Goal: Check status: Check status

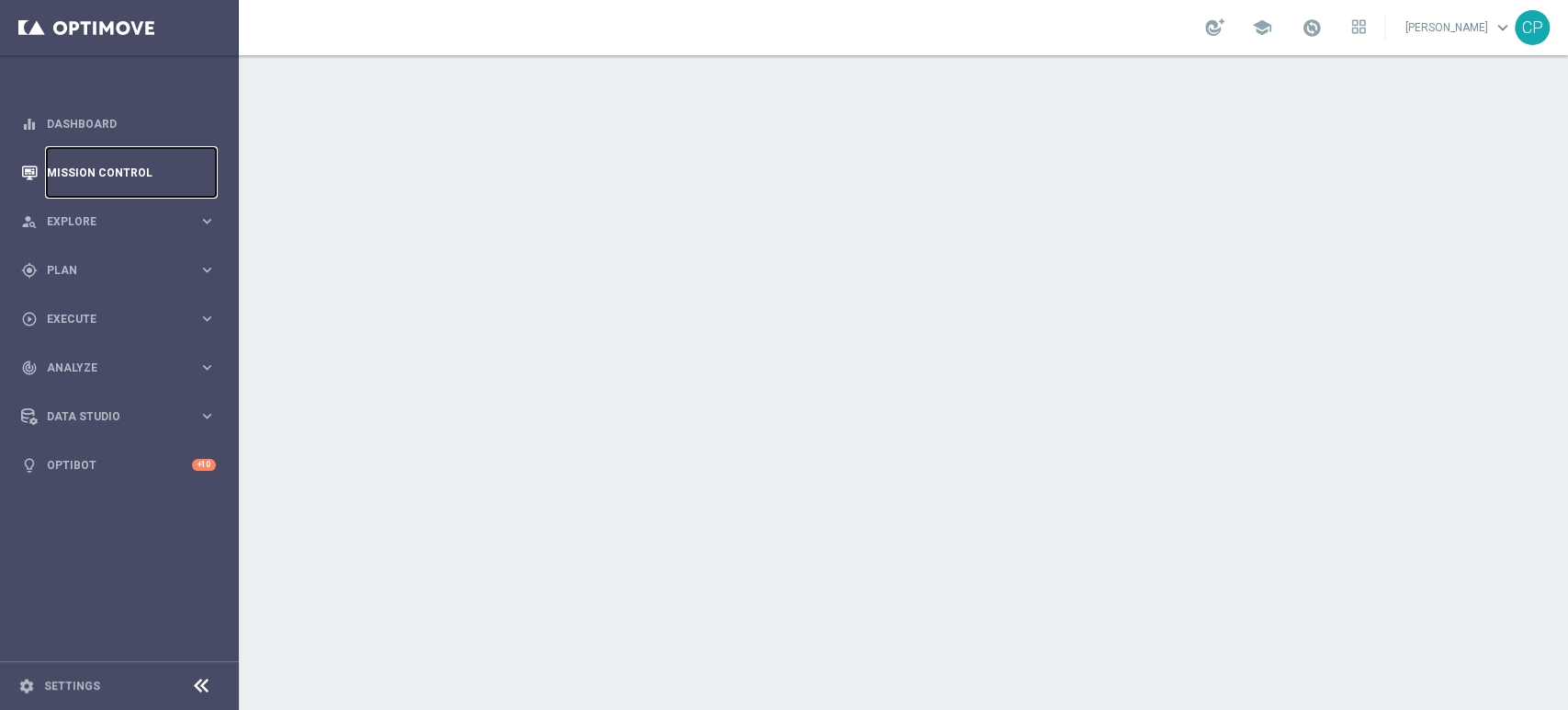
click at [122, 175] on link "Mission Control" at bounding box center [131, 172] width 169 height 49
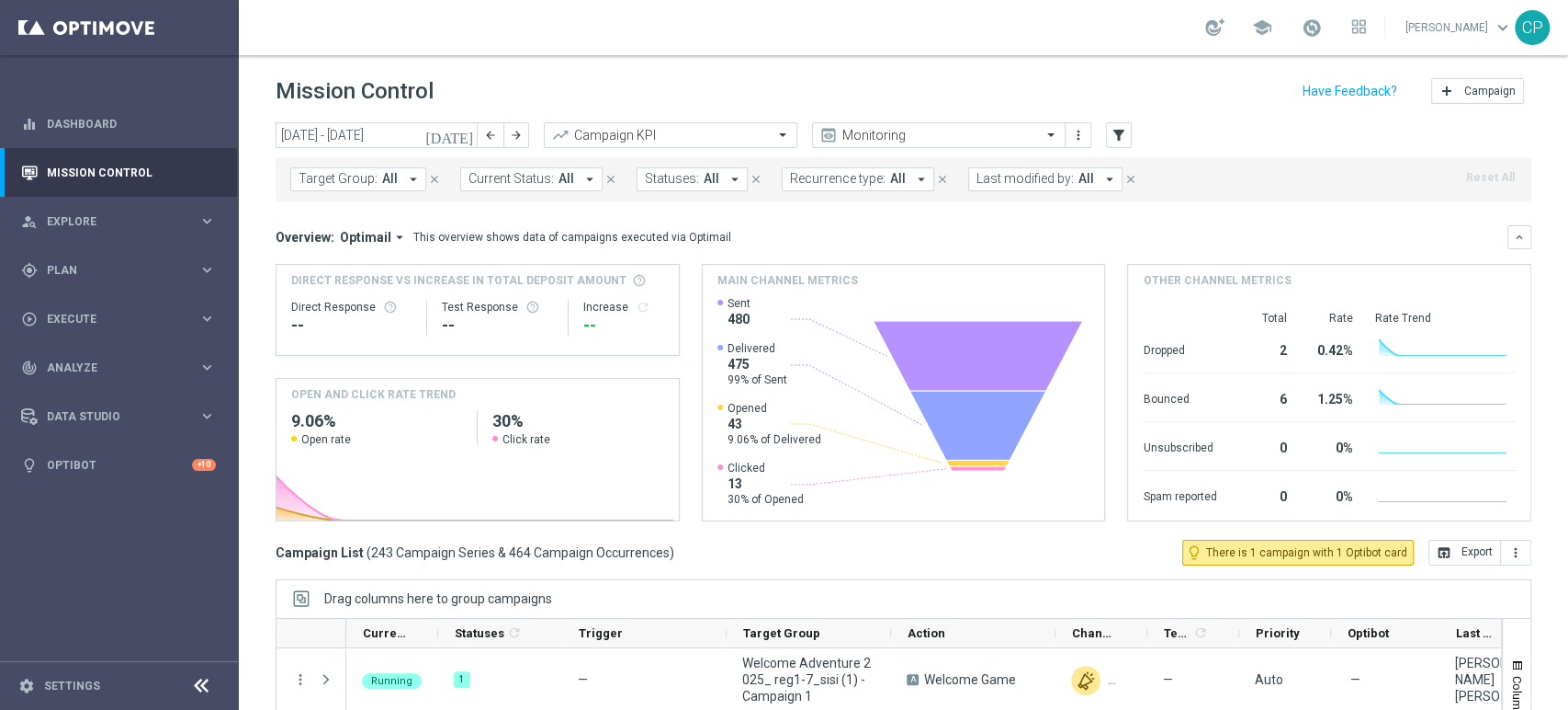
click at [461, 139] on icon "[DATE]" at bounding box center [451, 135] width 50 height 17
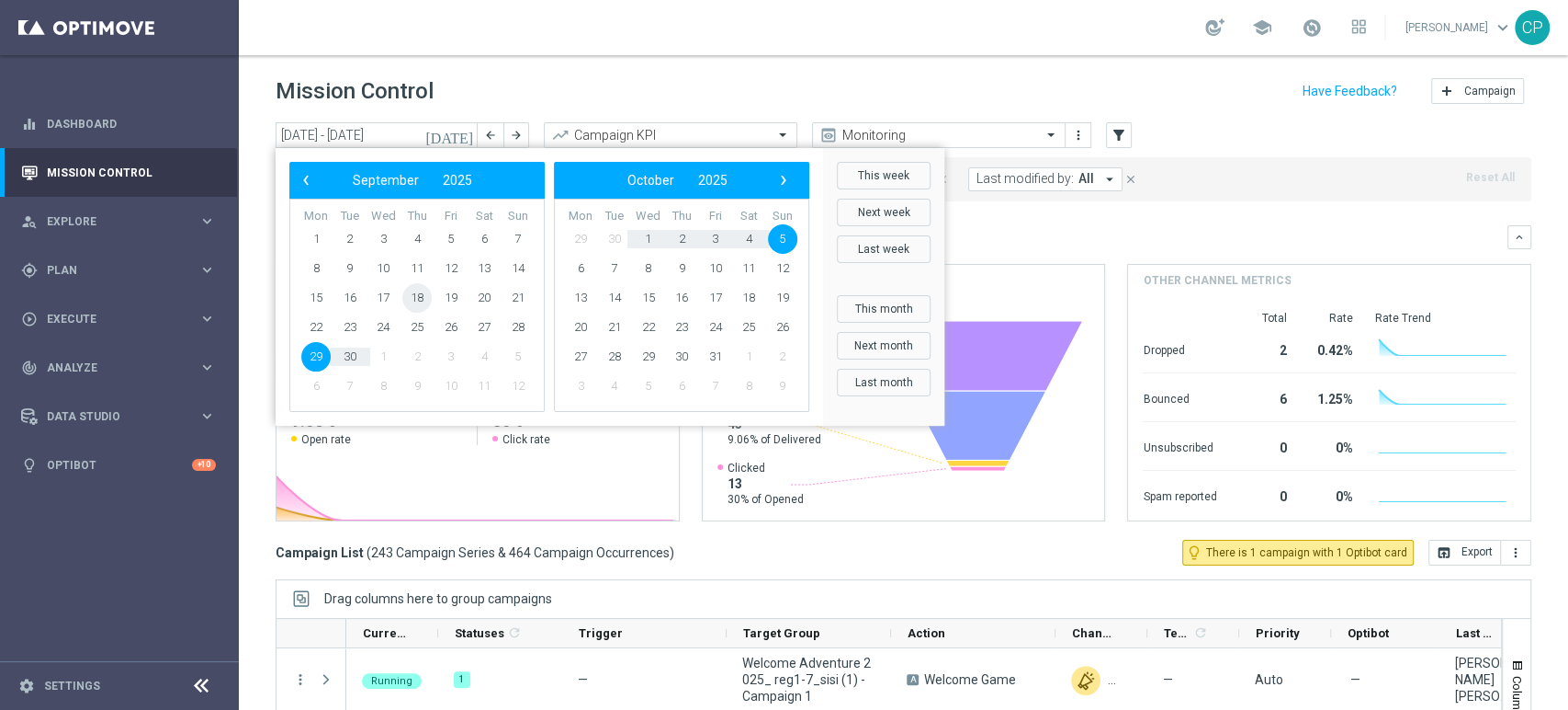
click at [422, 297] on span "18" at bounding box center [417, 297] width 29 height 29
click at [667, 269] on span "9" at bounding box center [681, 268] width 29 height 29
type input "18 Sep 2025 - 09 Oct 2025"
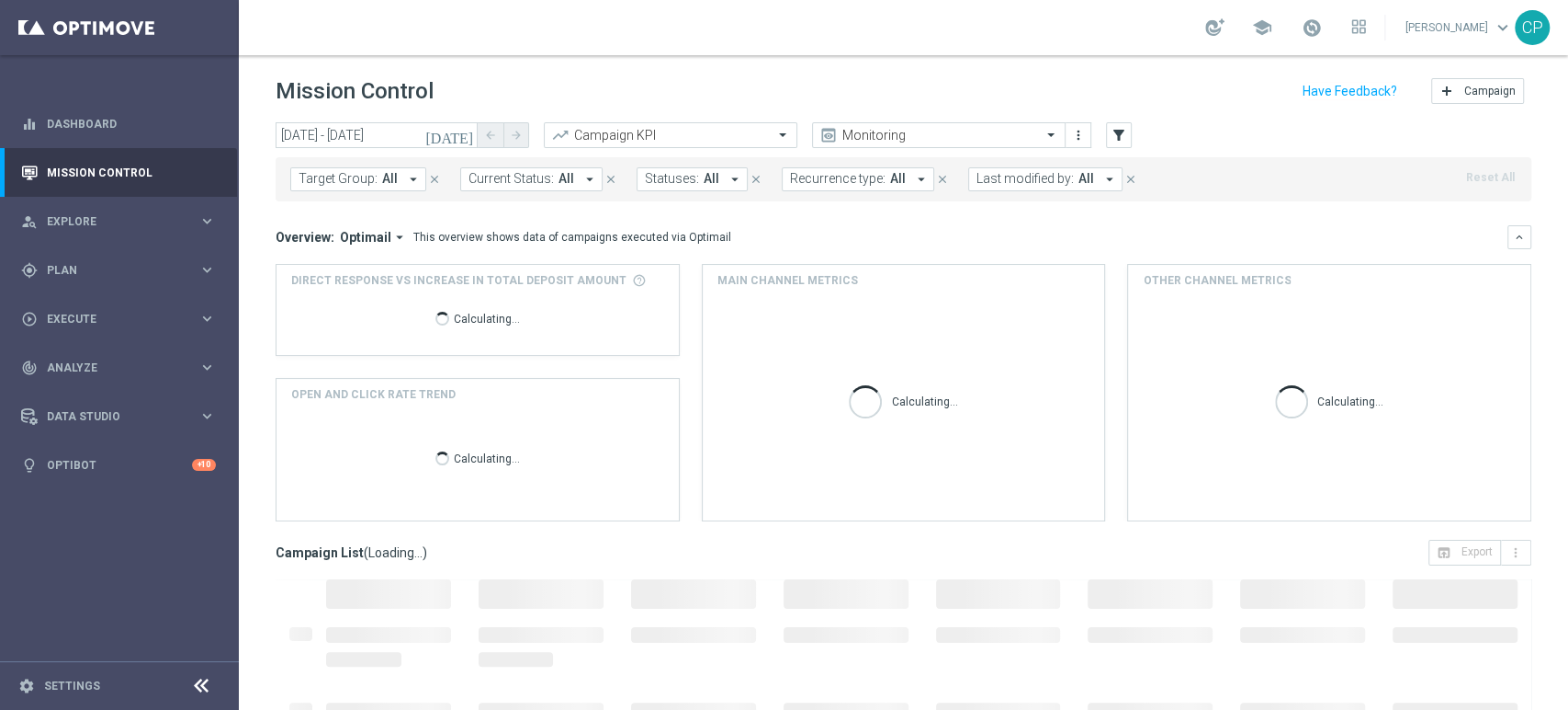
click at [1078, 182] on span "All" at bounding box center [1086, 179] width 16 height 16
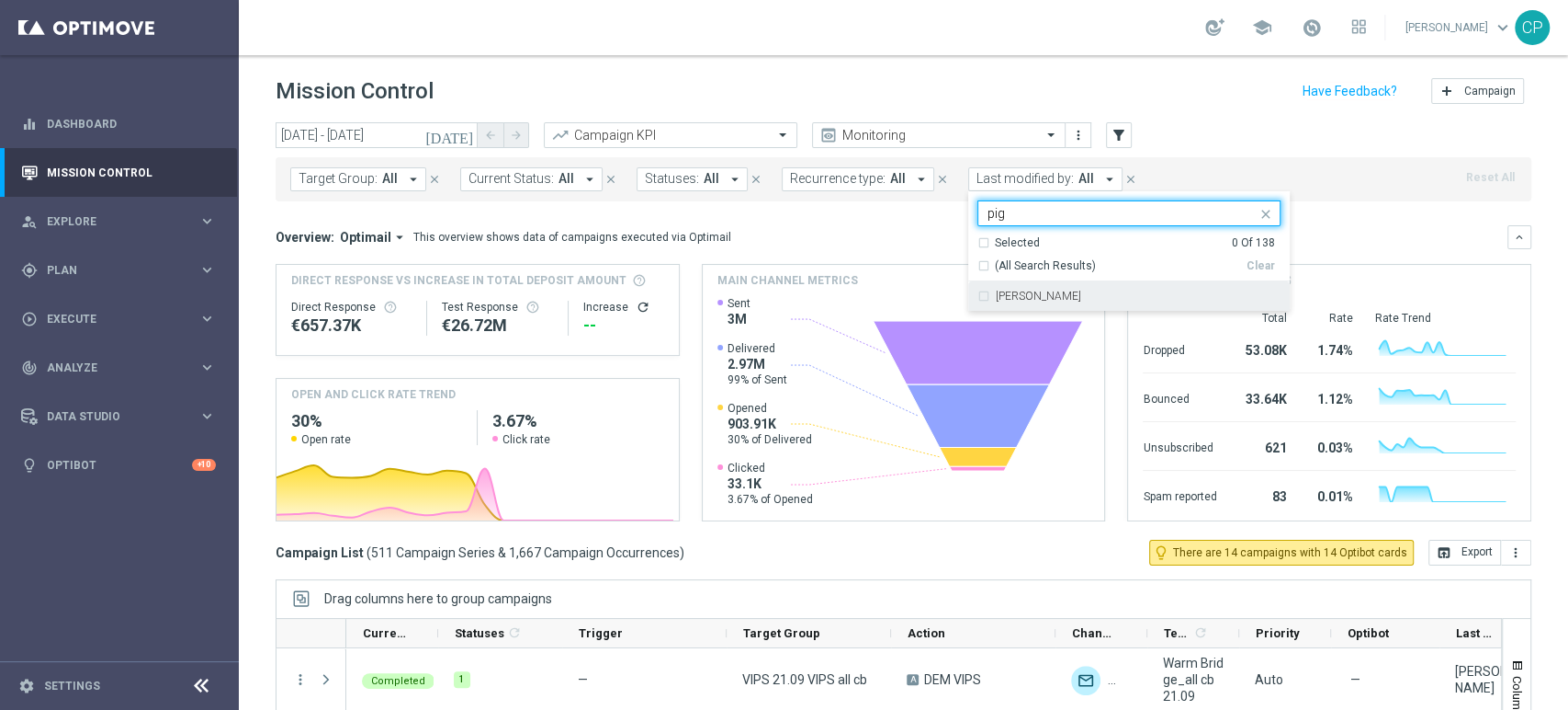
click at [1030, 298] on label "[PERSON_NAME]" at bounding box center [1037, 295] width 85 height 11
type input "pig"
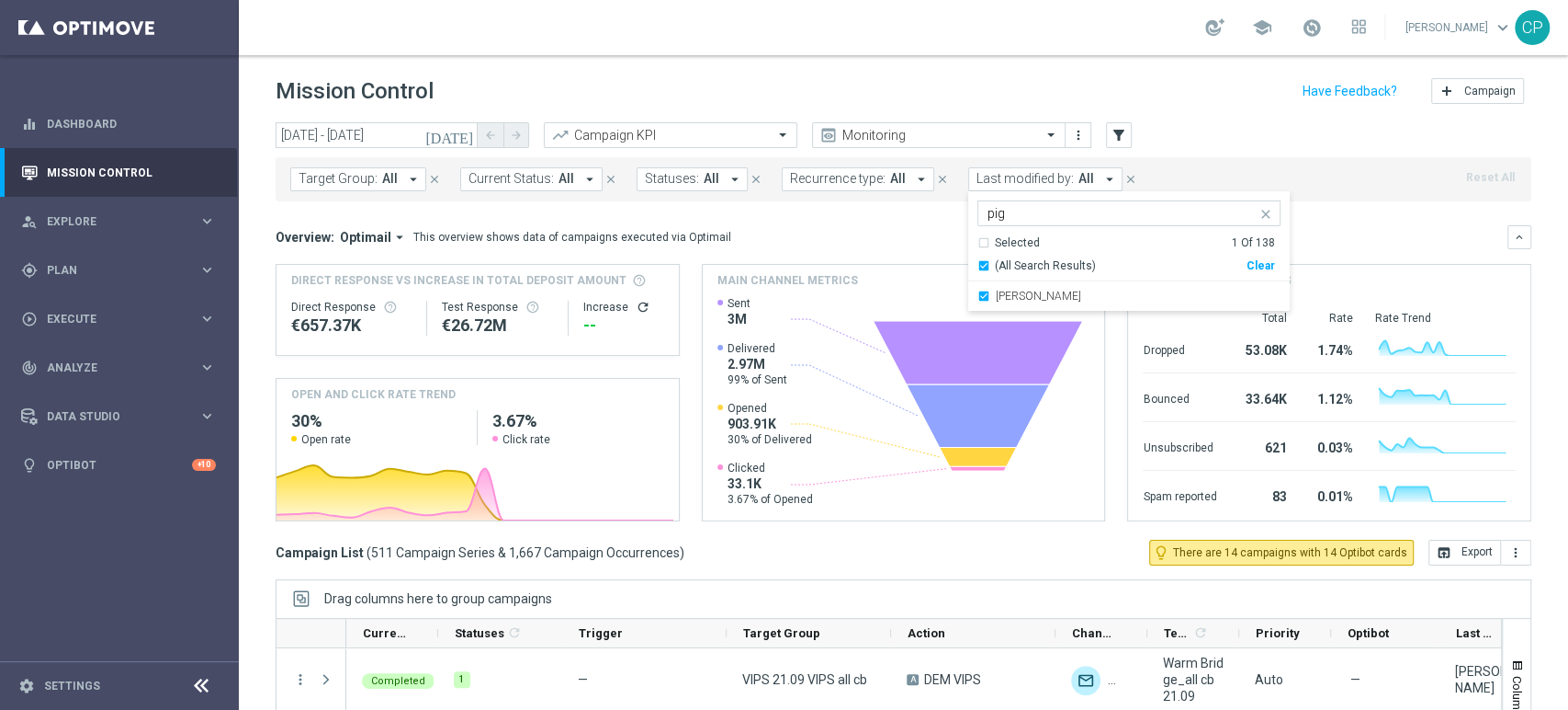
click at [903, 236] on div "Overview: Optimail arrow_drop_down This overview shows data of campaigns execut…" at bounding box center [891, 237] width 1232 height 17
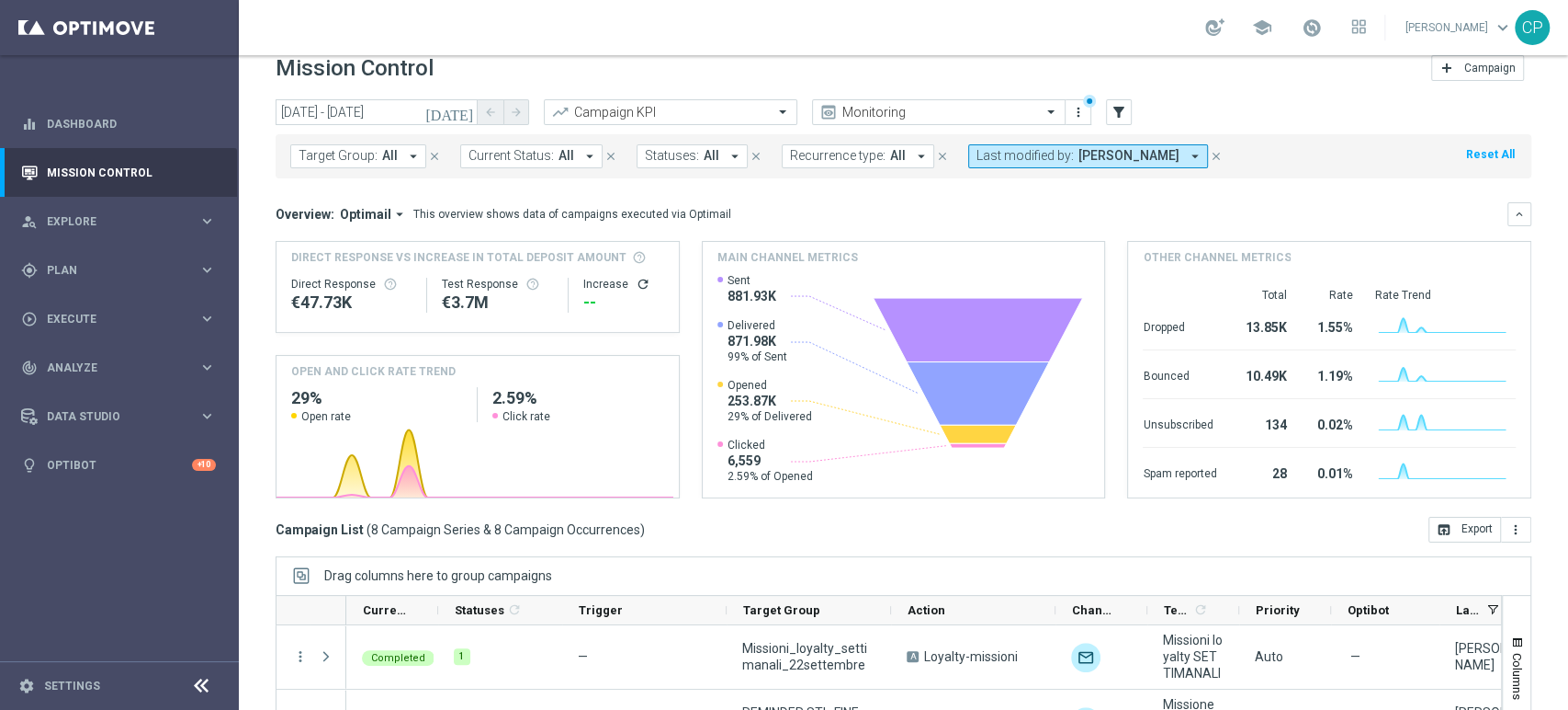
scroll to position [3, 0]
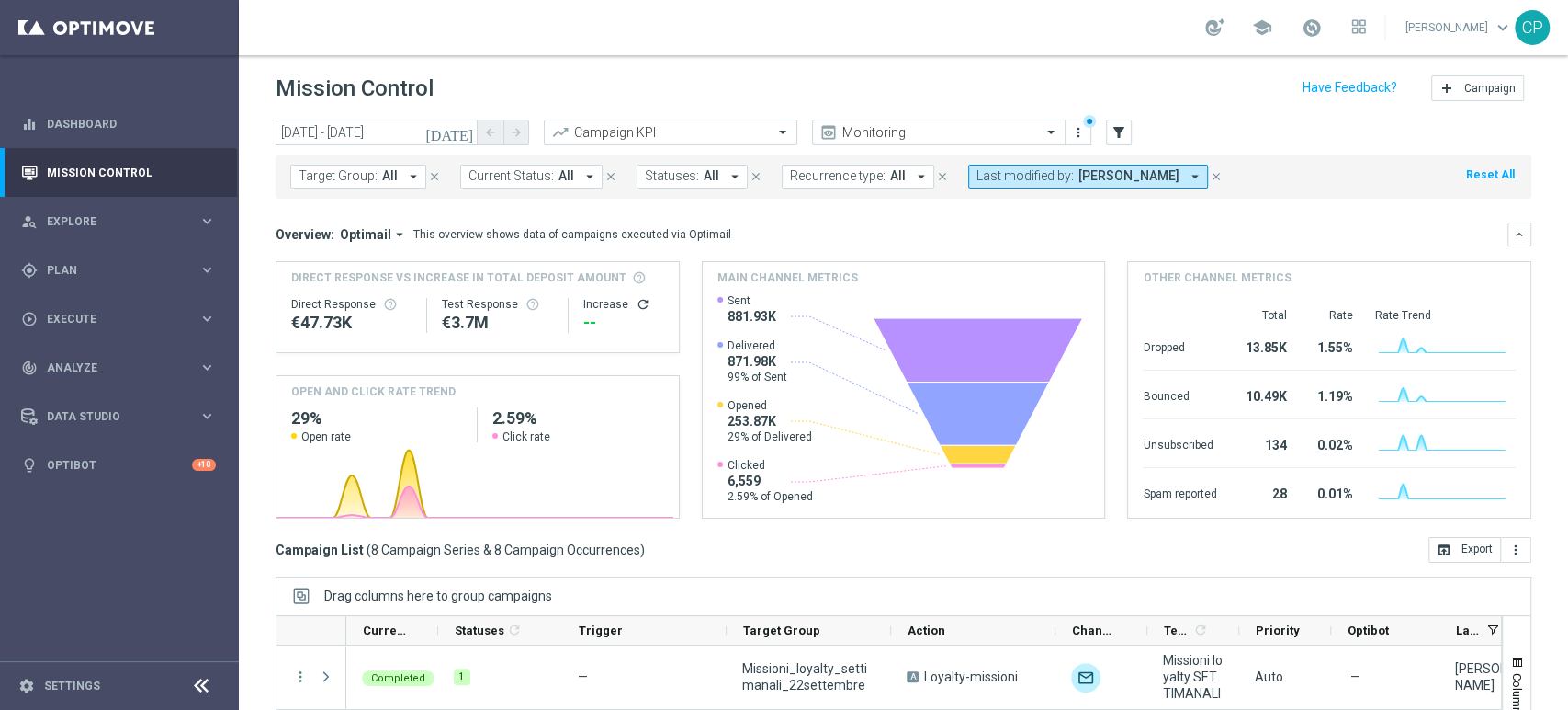
click at [1008, 174] on span "Last modified by:" at bounding box center [1024, 176] width 97 height 16
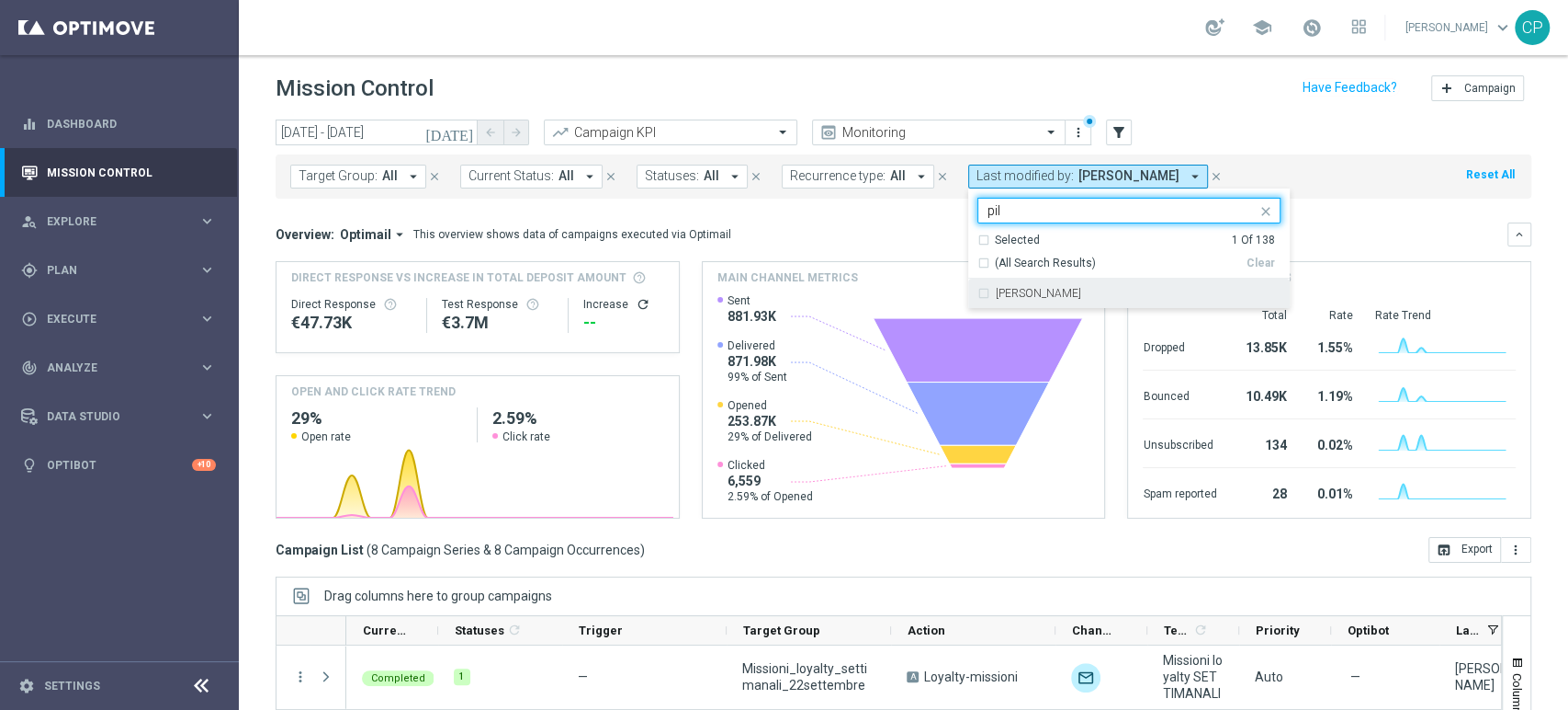
click at [999, 297] on label "Valentina Pilato" at bounding box center [1037, 293] width 85 height 11
type input "pil"
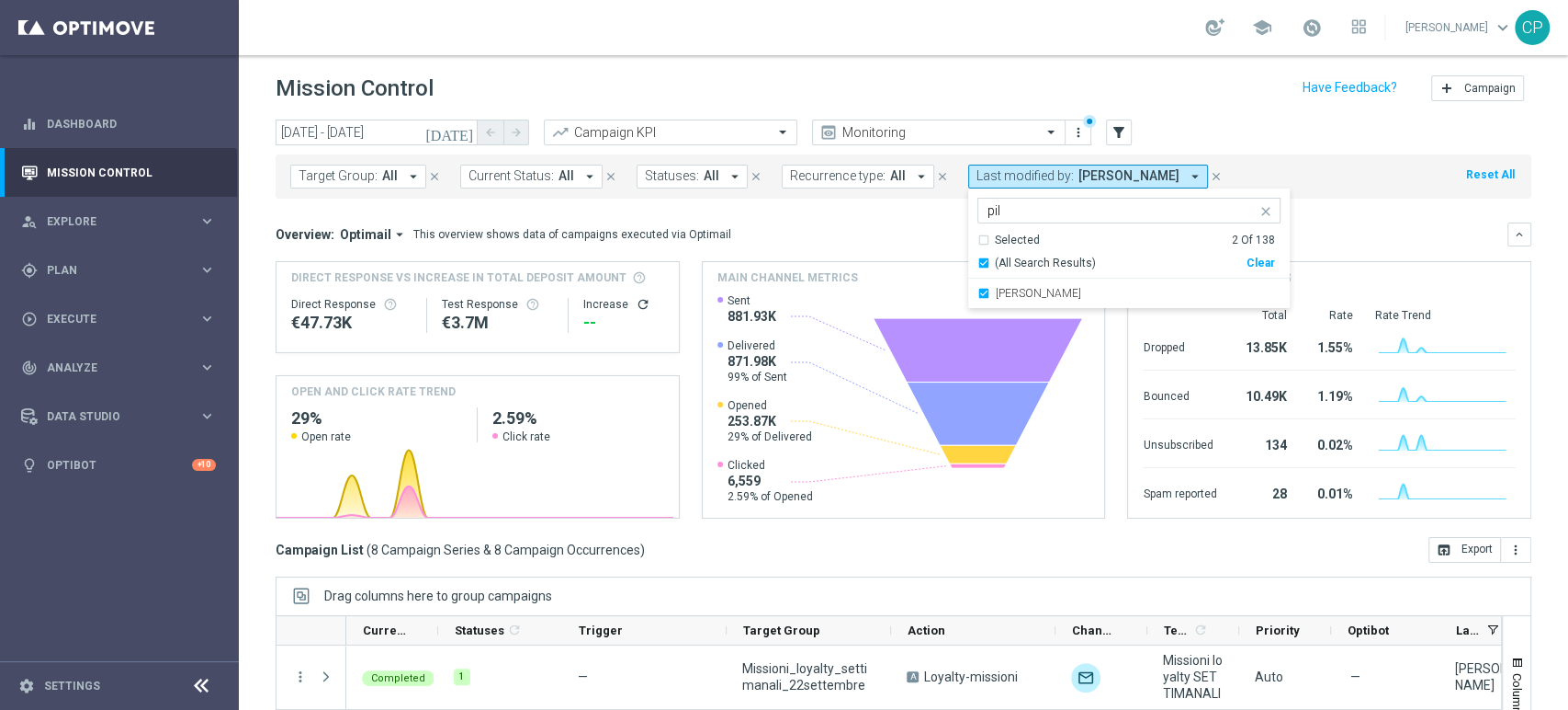
click at [896, 229] on div "Overview: Optimail arrow_drop_down This overview shows data of campaigns execut…" at bounding box center [891, 234] width 1232 height 17
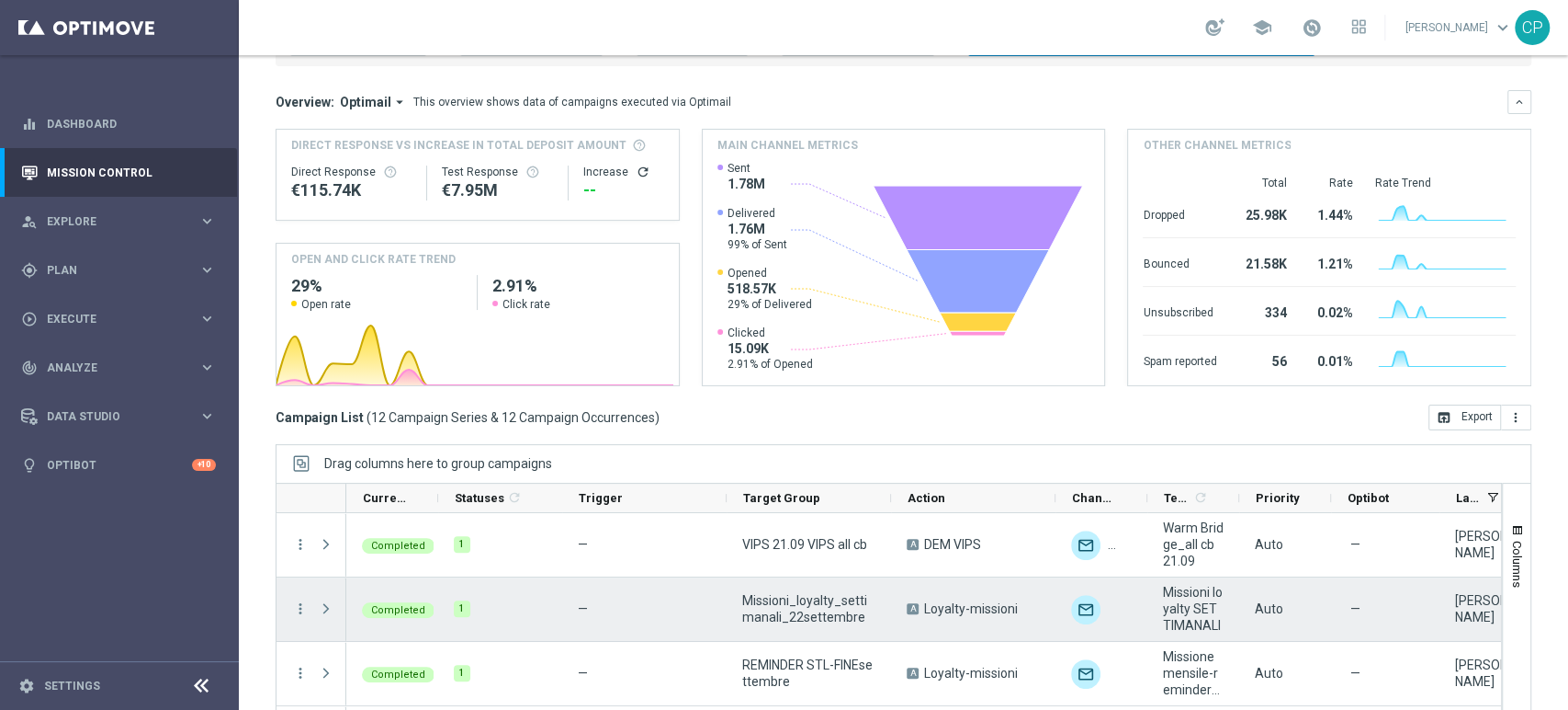
scroll to position [154, 0]
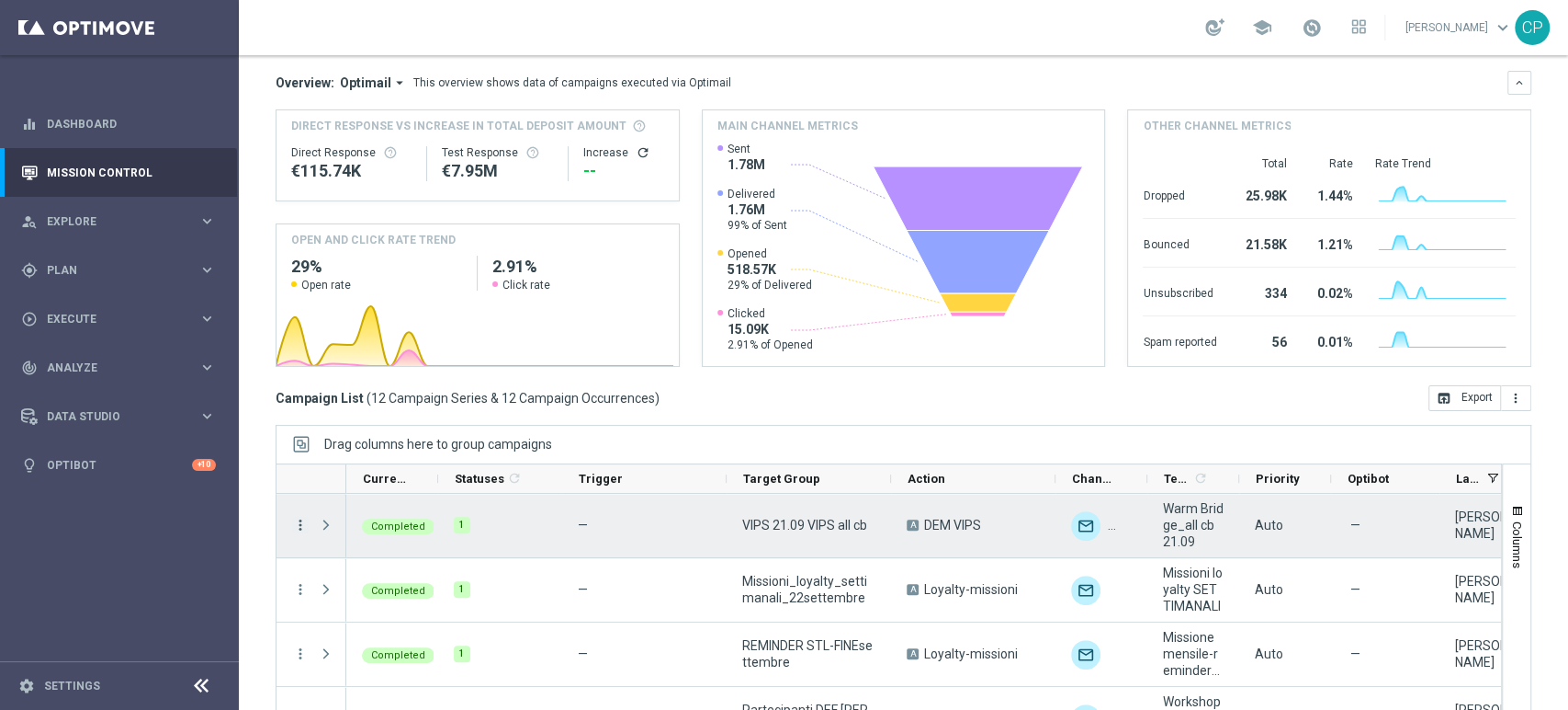
click at [301, 526] on icon "more_vert" at bounding box center [300, 525] width 17 height 17
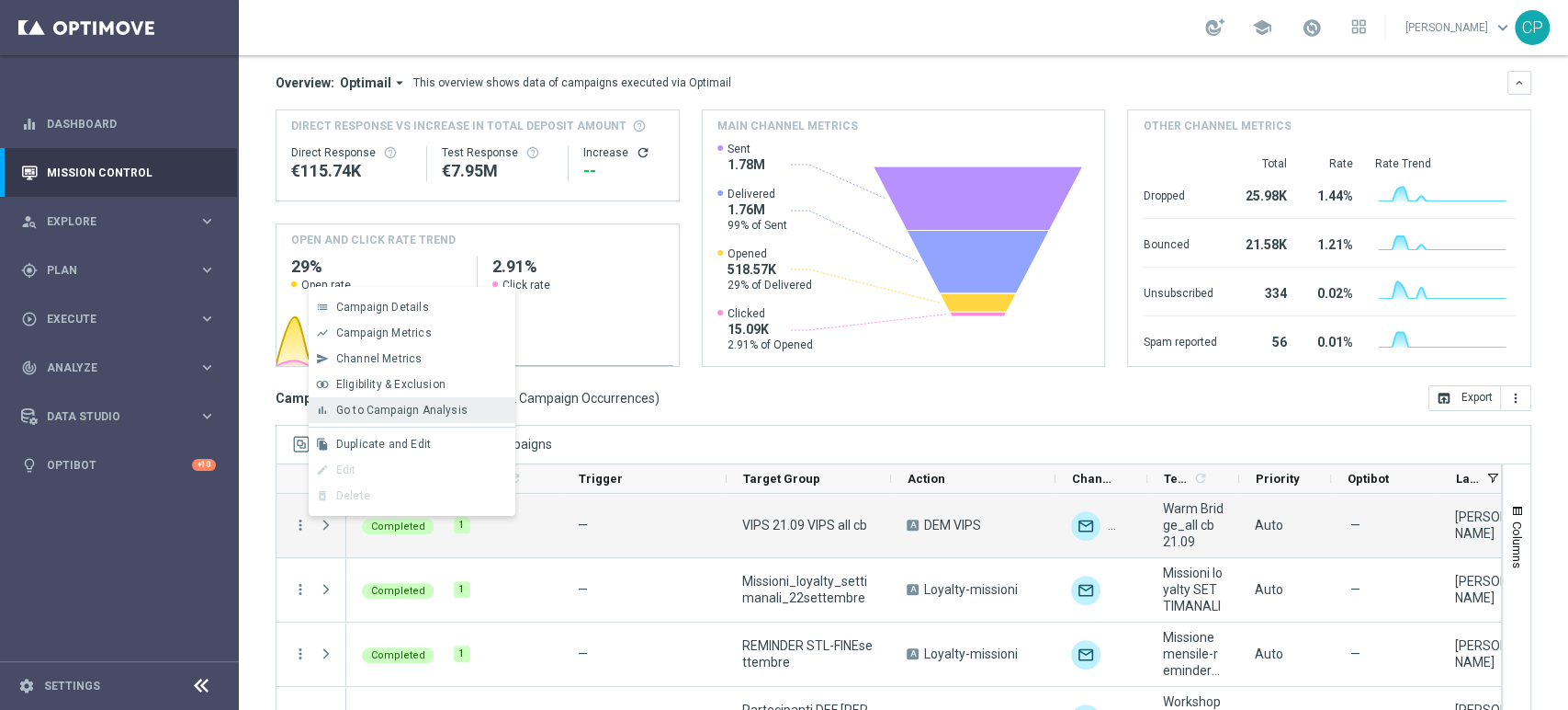
click at [395, 404] on span "Go to Campaign Analysis" at bounding box center [401, 410] width 131 height 13
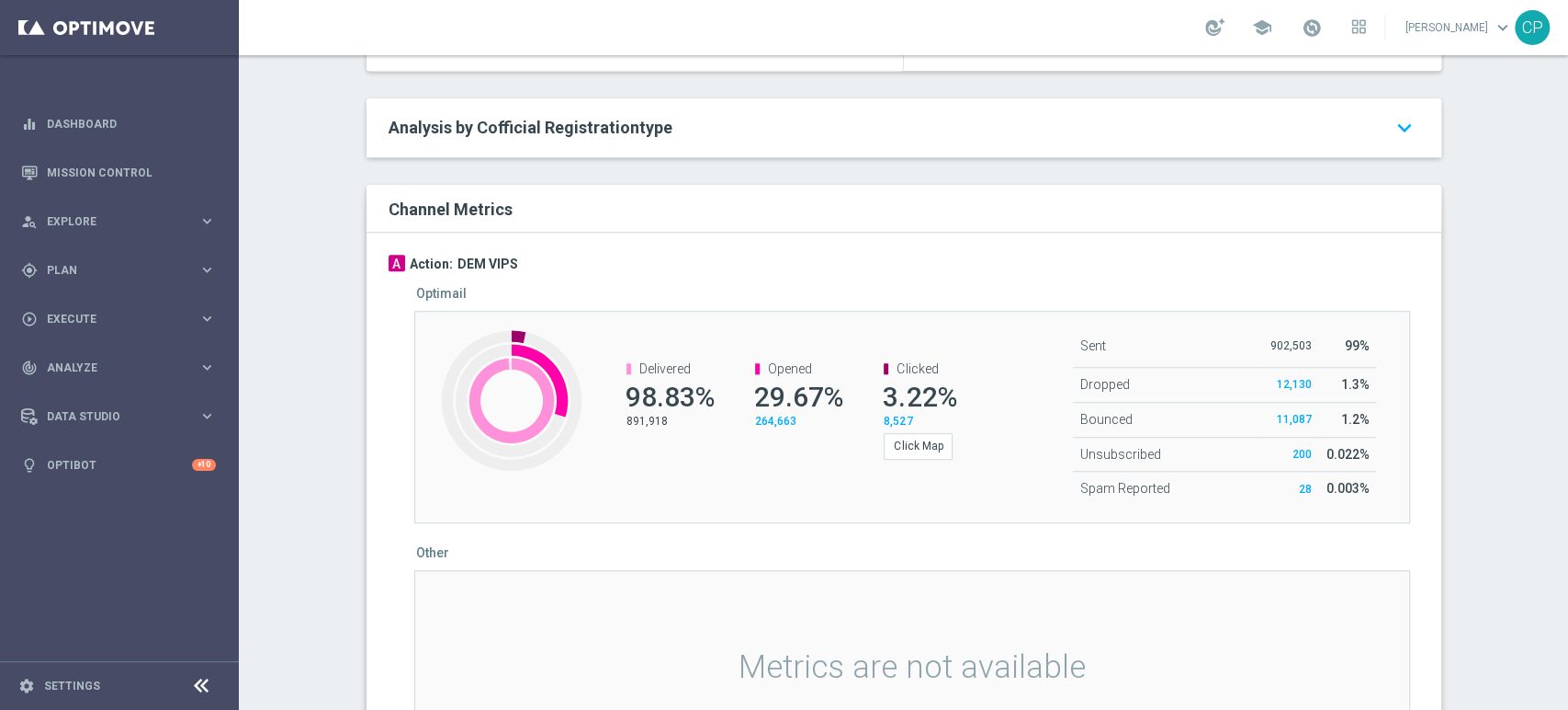
scroll to position [992, 0]
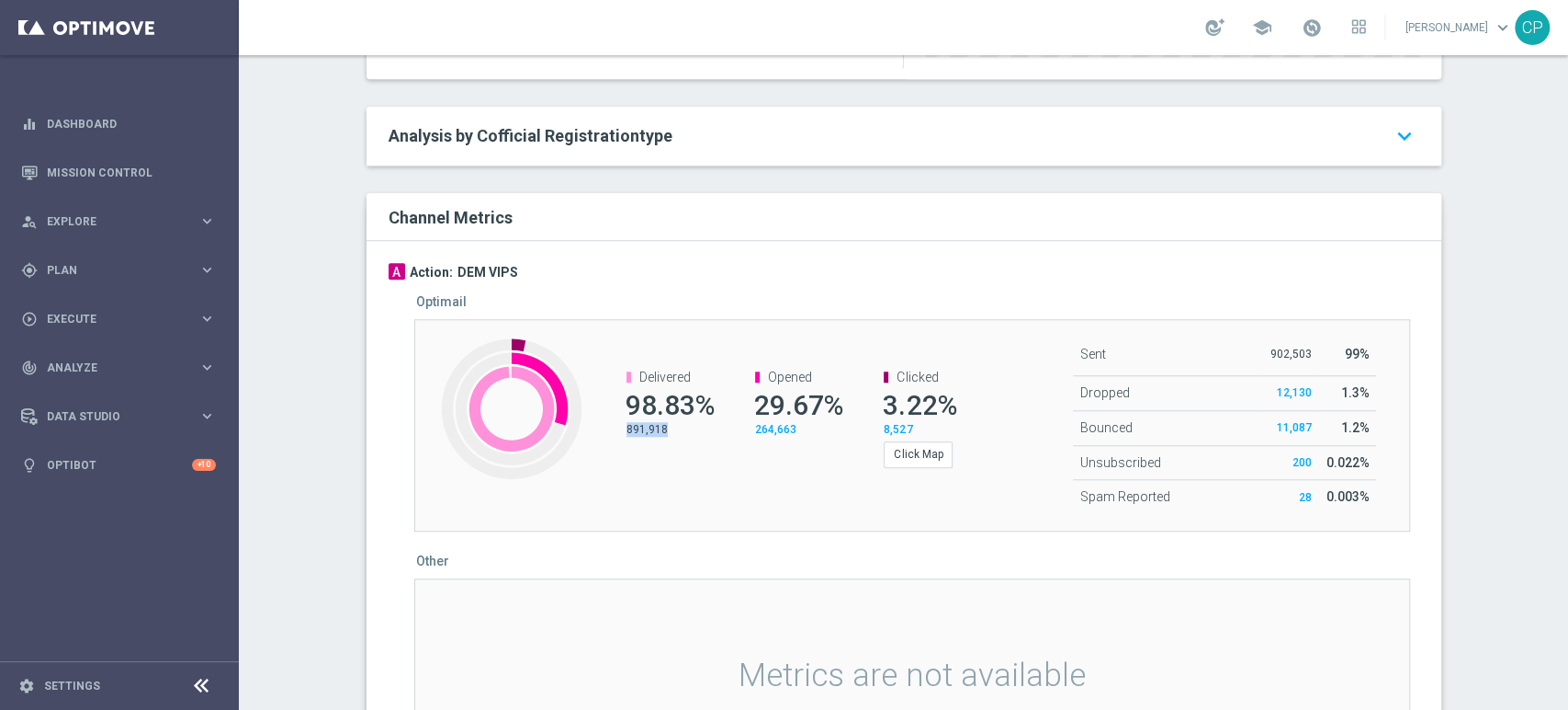
drag, startPoint x: 618, startPoint y: 434, endPoint x: 663, endPoint y: 434, distance: 45.0
click at [663, 434] on p "891,918" at bounding box center [668, 429] width 83 height 15
click at [714, 472] on div "Delivered 98.83% 891,918 Opened 29.67% 264,663 Clicked 3.22% 8,527 Click Map" at bounding box center [787, 418] width 415 height 135
drag, startPoint x: 929, startPoint y: 437, endPoint x: 740, endPoint y: 399, distance: 192.8
click at [740, 399] on div "Delivered 98.83% 891,918 Opened 29.67% 264,663 Clicked 3.22% 8,527 Click Map" at bounding box center [787, 418] width 415 height 135
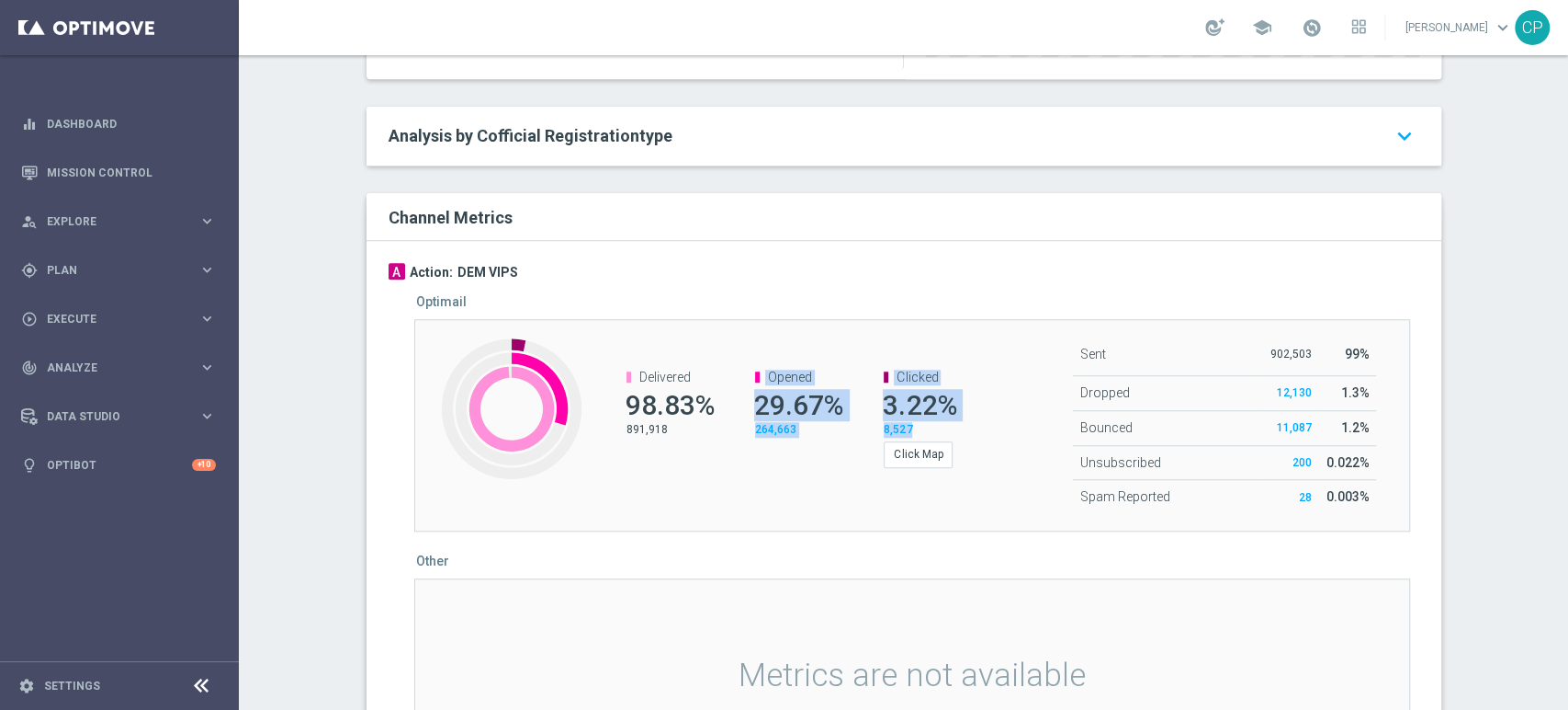
copy div "Opened 29.67% 264,663 Clicked 3.22% 8,527"
drag, startPoint x: 616, startPoint y: 436, endPoint x: 658, endPoint y: 439, distance: 42.1
click at [658, 437] on channel-metrics-number "Delivered 98.83% 891,918" at bounding box center [658, 402] width 101 height 67
click at [662, 437] on p "891,918" at bounding box center [668, 429] width 83 height 15
drag, startPoint x: 671, startPoint y: 441, endPoint x: 615, endPoint y: 446, distance: 56.2
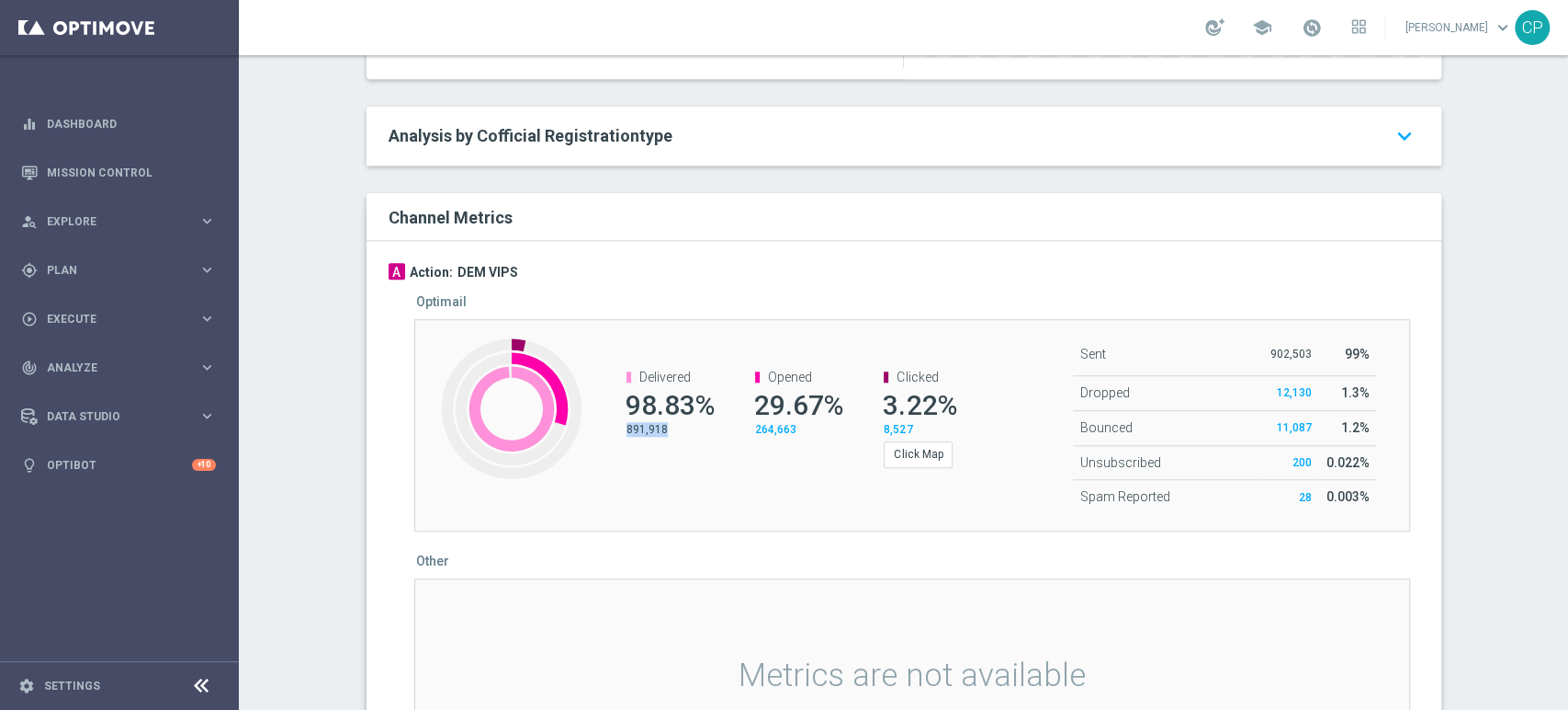
click at [615, 446] on div "Delivered 98.83% 891,918" at bounding box center [659, 403] width 129 height 104
copy p "891,918"
